Goal: Find specific page/section: Find specific page/section

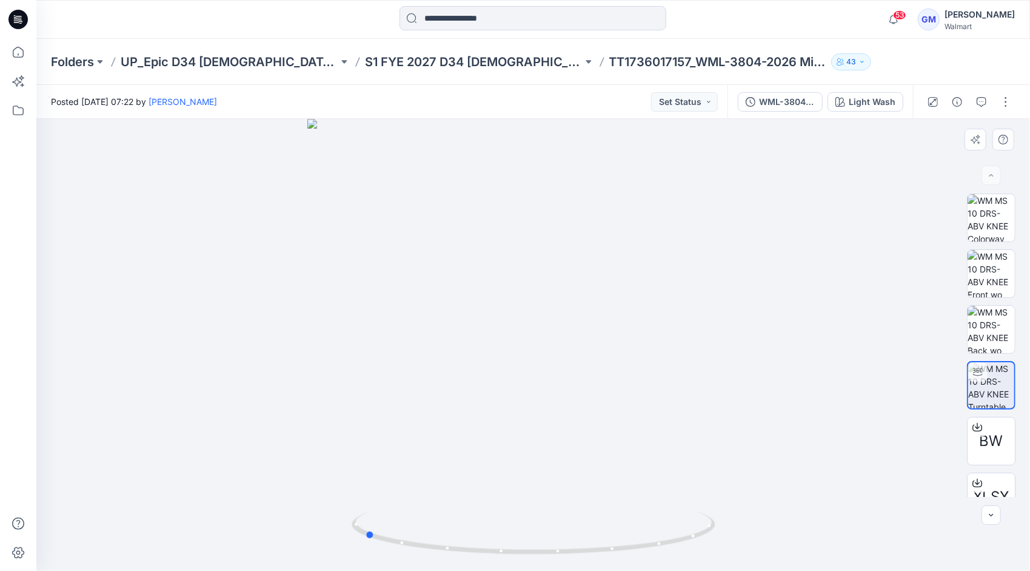
click at [116, 358] on div at bounding box center [533, 345] width 994 height 452
click at [260, 10] on div at bounding box center [160, 19] width 249 height 27
click at [463, 15] on input at bounding box center [533, 18] width 267 height 24
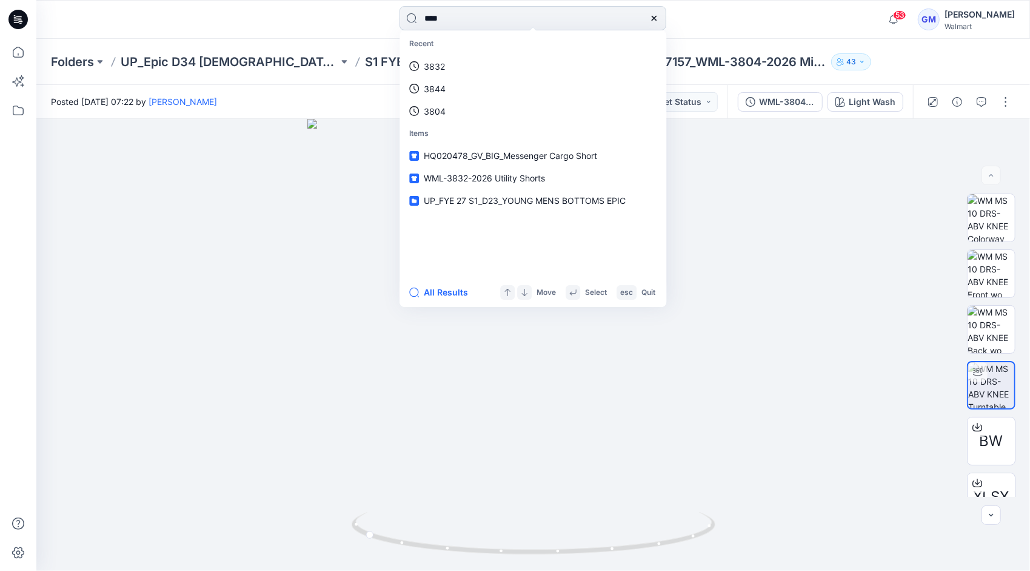
type input "****"
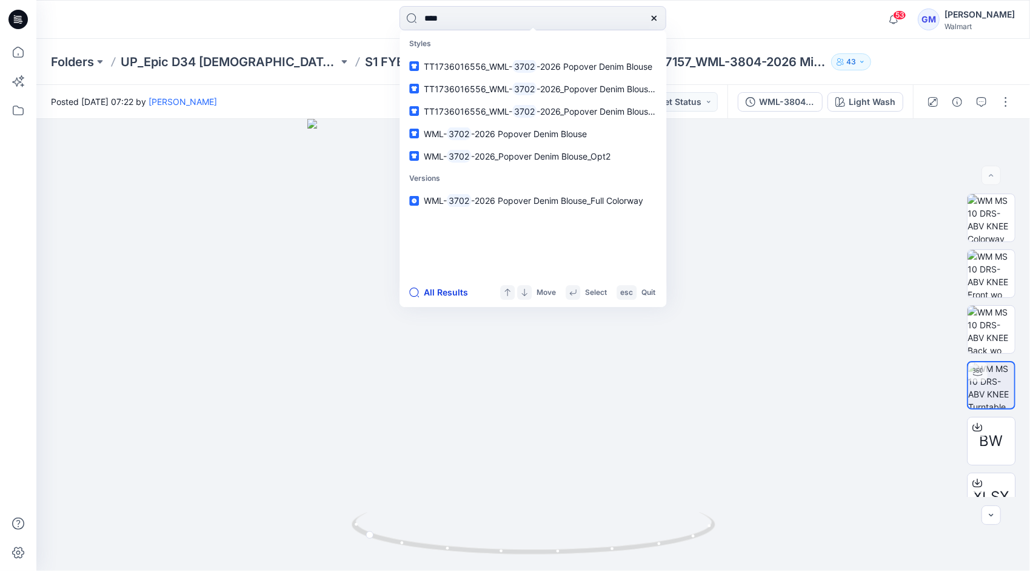
click at [454, 287] on button "All Results" at bounding box center [442, 292] width 67 height 15
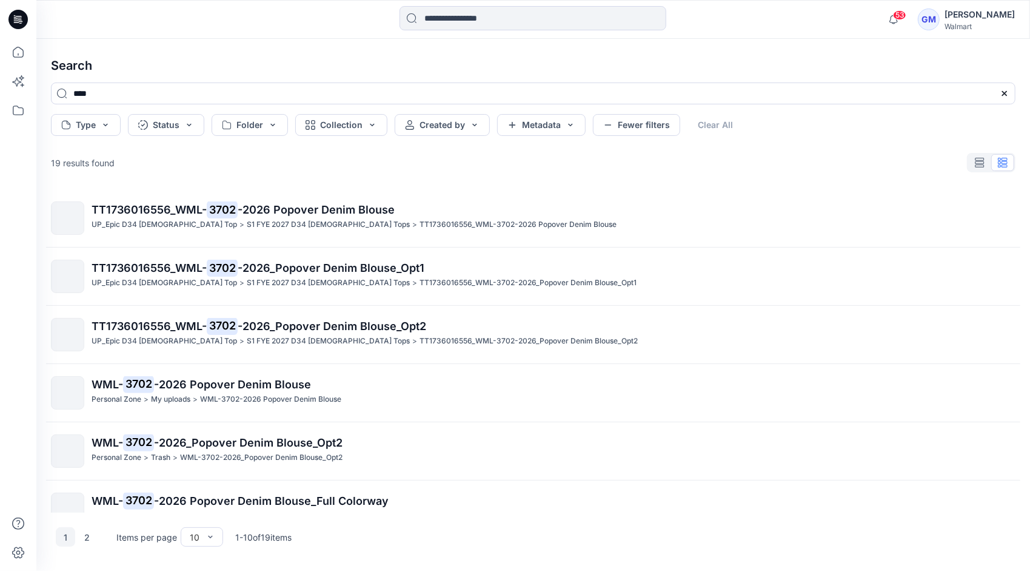
click at [254, 274] on span "-2026_Popover Denim Blouse_Opt1" at bounding box center [331, 267] width 187 height 13
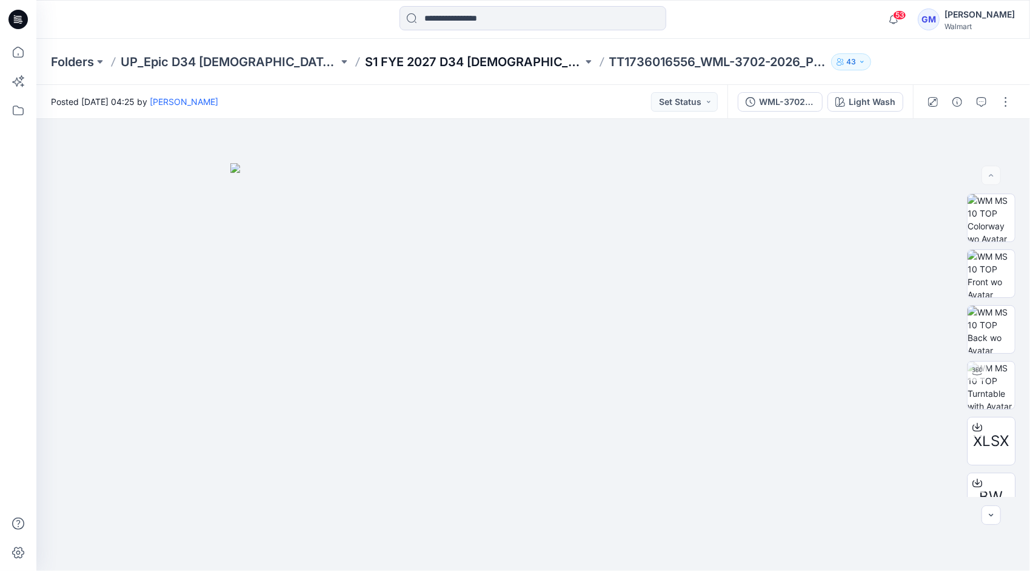
click at [415, 57] on p "S1 FYE 2027 D34 [DEMOGRAPHIC_DATA] Tops" at bounding box center [474, 61] width 218 height 17
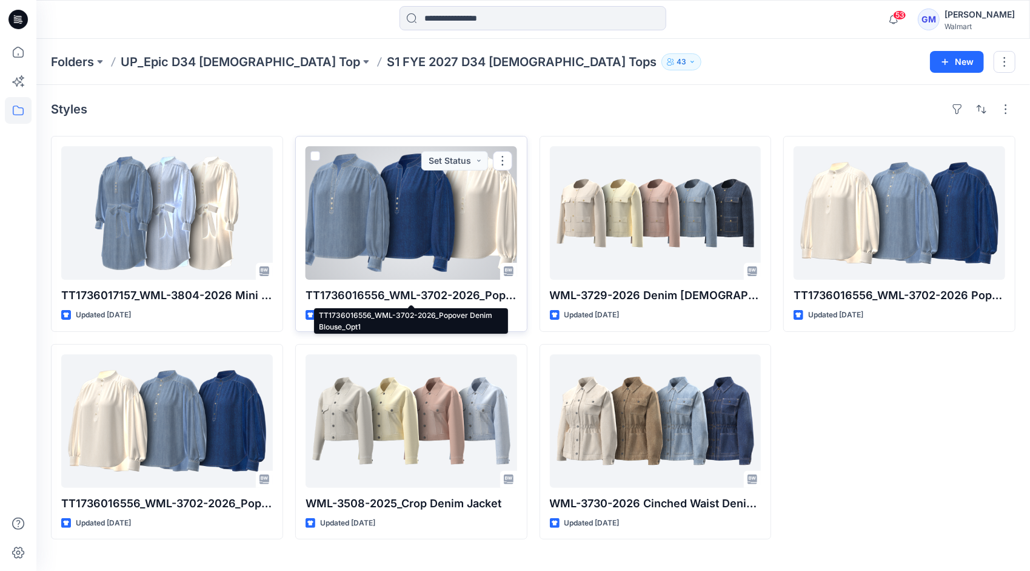
click at [388, 293] on p "TT1736016556_WML-3702-2026_Popover Denim Blouse_Opt1" at bounding box center [412, 295] width 212 height 17
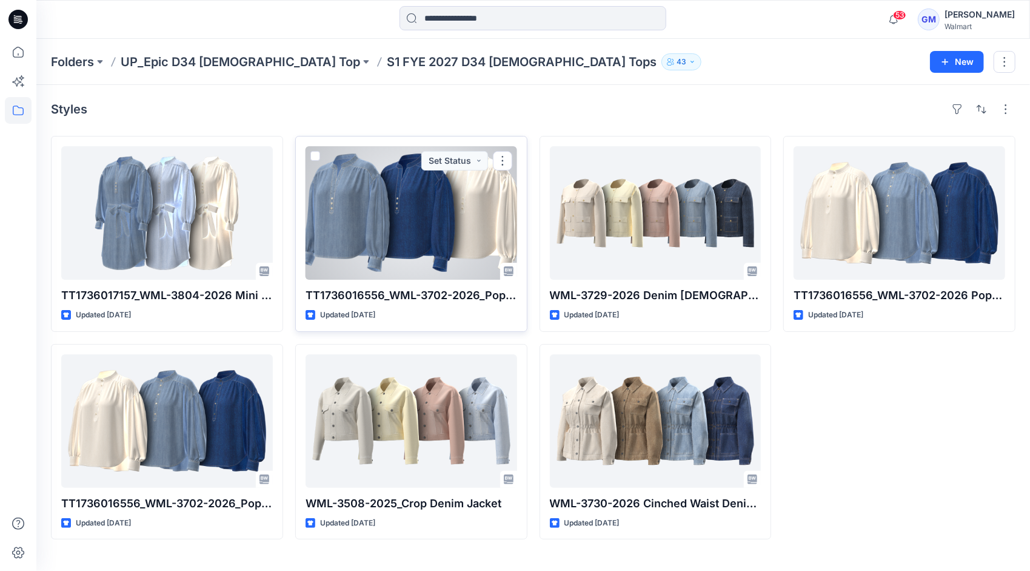
click at [381, 212] on div at bounding box center [412, 212] width 212 height 133
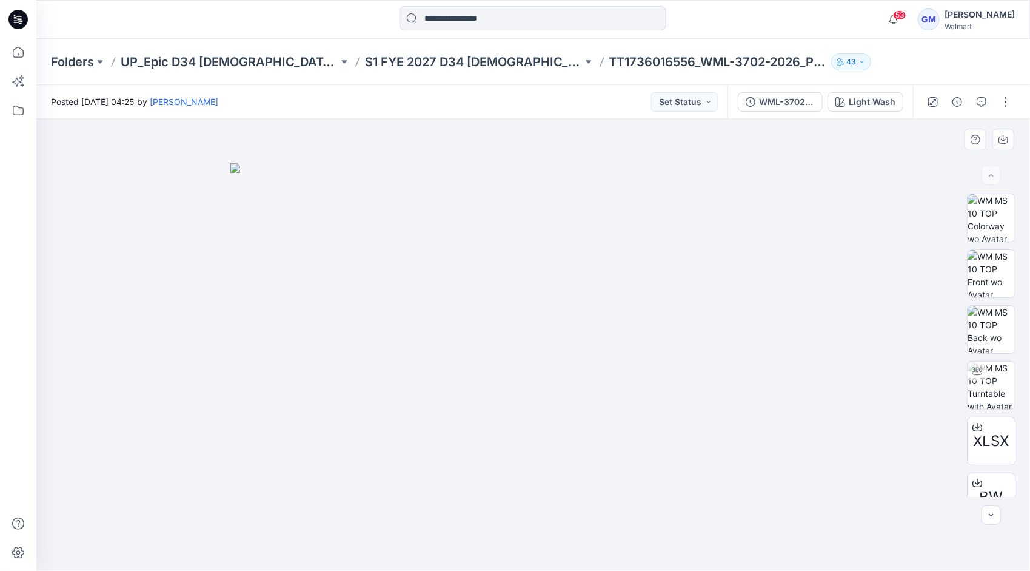
click at [132, 291] on div at bounding box center [533, 345] width 994 height 452
click at [440, 58] on p "S1 FYE 2027 D34 [DEMOGRAPHIC_DATA] Tops" at bounding box center [474, 61] width 218 height 17
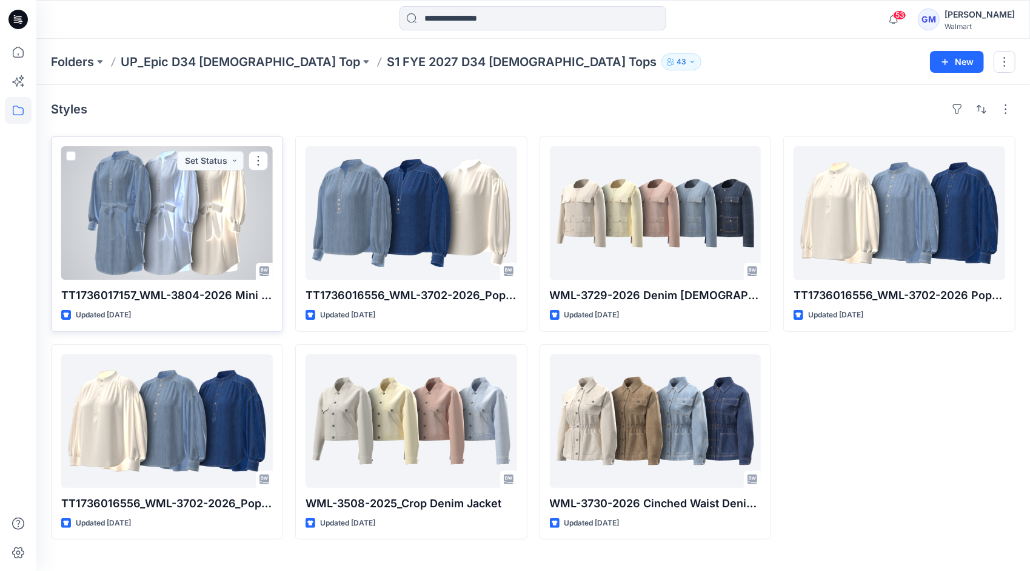
click at [149, 214] on div at bounding box center [167, 212] width 212 height 133
